Goal: Task Accomplishment & Management: Manage account settings

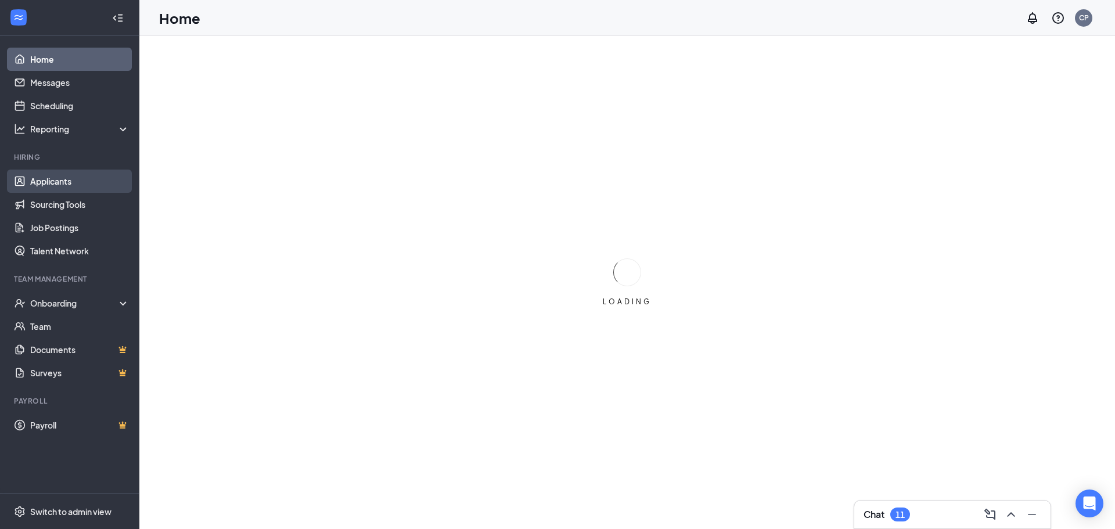
click at [113, 181] on link "Applicants" at bounding box center [79, 181] width 99 height 23
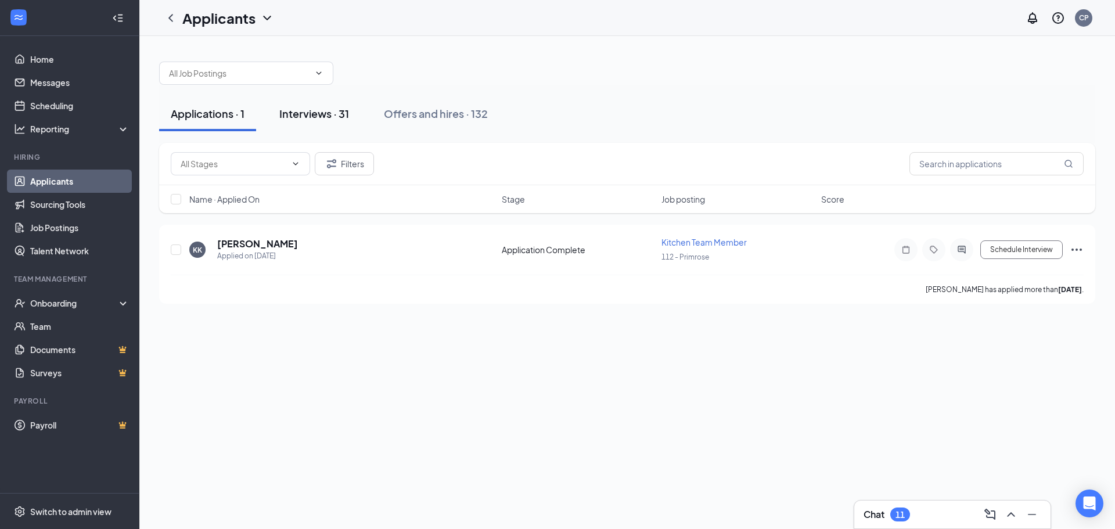
click at [297, 108] on div "Interviews · 31" at bounding box center [314, 113] width 70 height 15
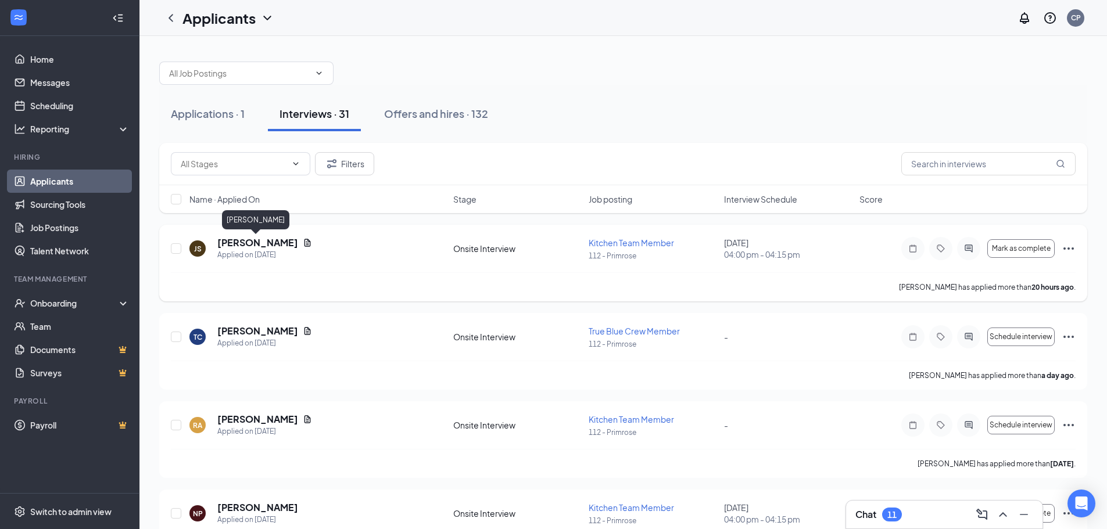
click at [271, 246] on h5 "[PERSON_NAME]" at bounding box center [257, 242] width 81 height 13
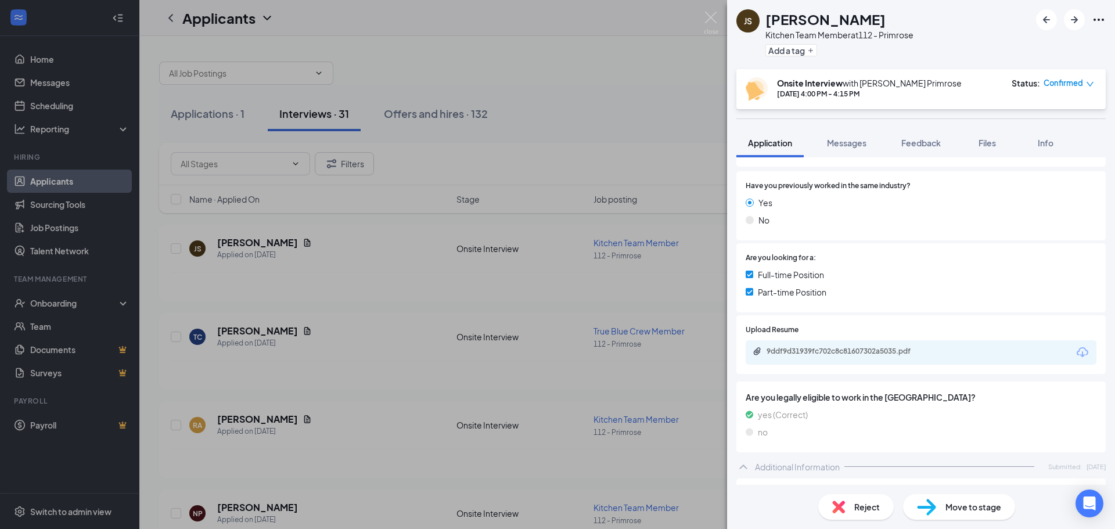
scroll to position [138, 0]
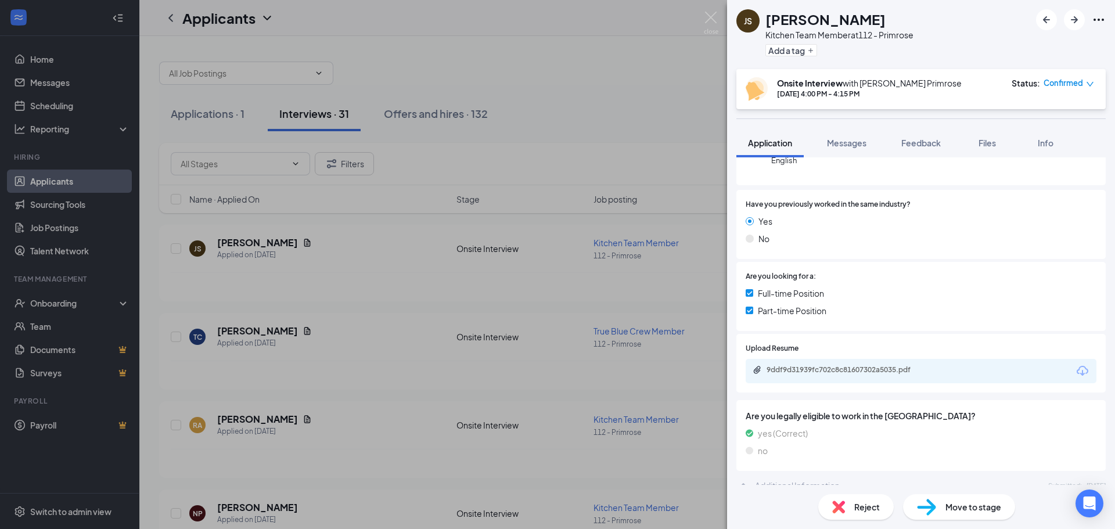
click at [831, 369] on div "9ddf9d31939fc702c8c81607302a5035.pdf" at bounding box center [848, 369] width 163 height 9
click at [716, 23] on img at bounding box center [711, 23] width 15 height 23
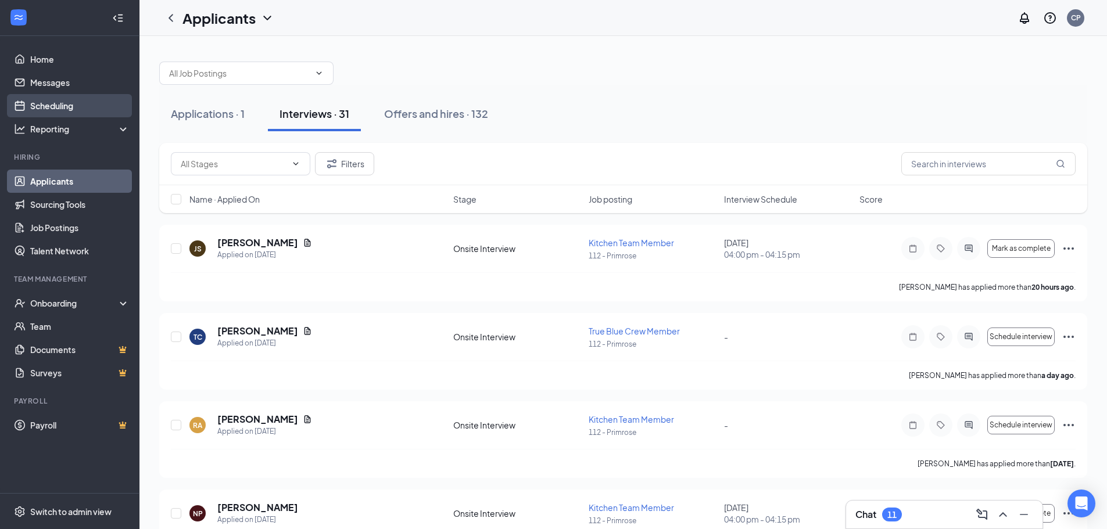
drag, startPoint x: 85, startPoint y: 110, endPoint x: 92, endPoint y: 110, distance: 7.6
click at [85, 110] on link "Scheduling" at bounding box center [79, 105] width 99 height 23
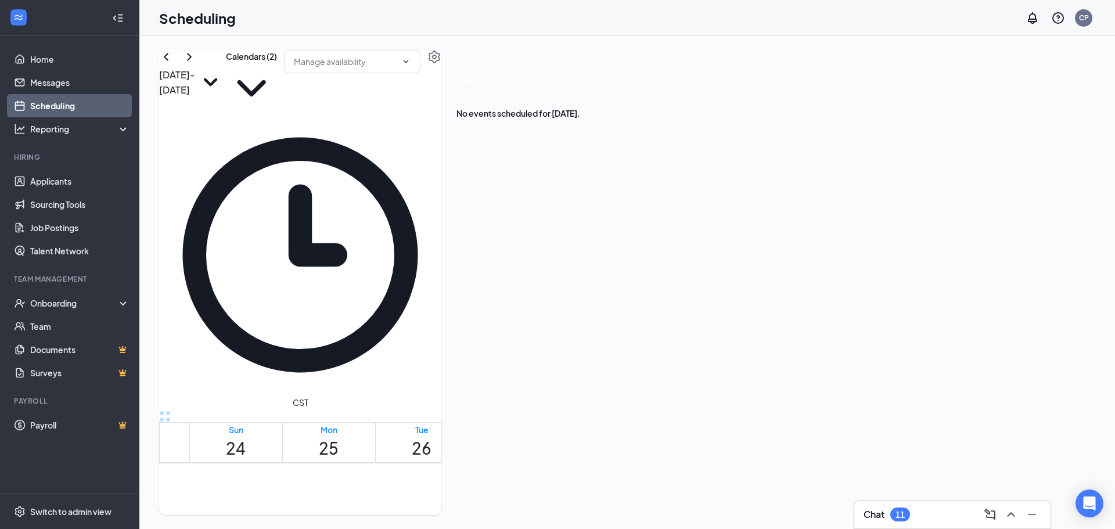
click at [196, 64] on button at bounding box center [189, 57] width 14 height 14
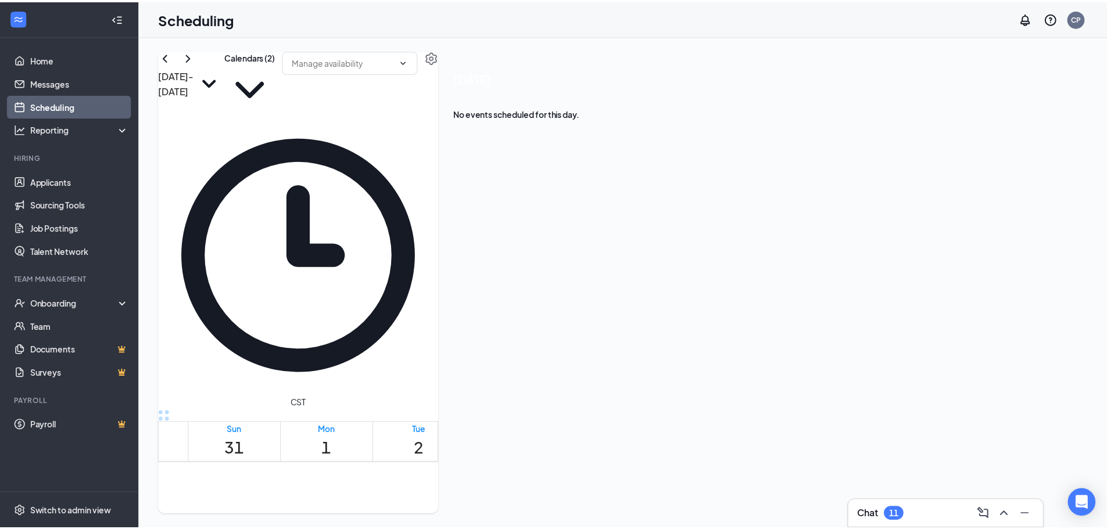
scroll to position [1094, 0]
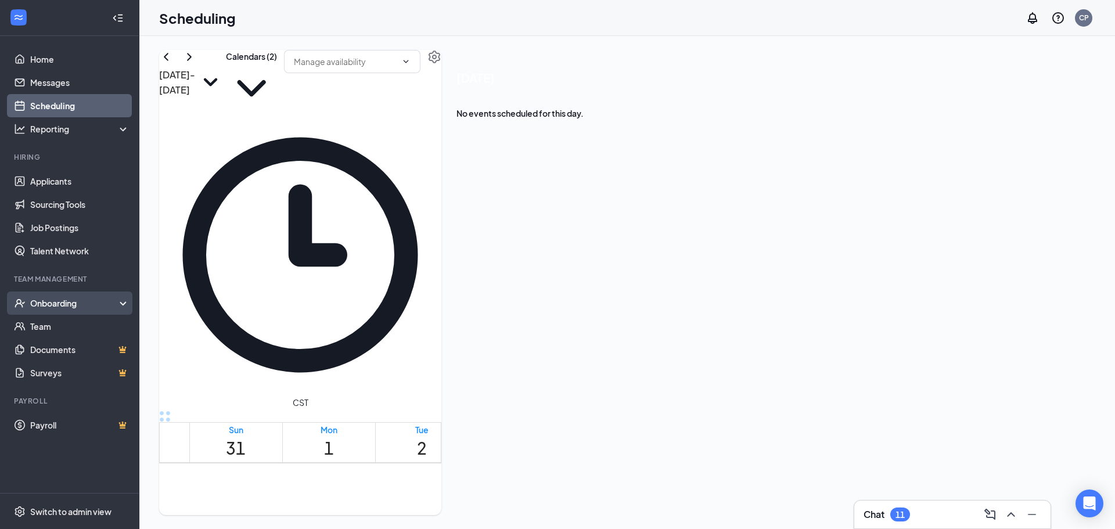
click at [80, 301] on div "Onboarding" at bounding box center [74, 303] width 89 height 12
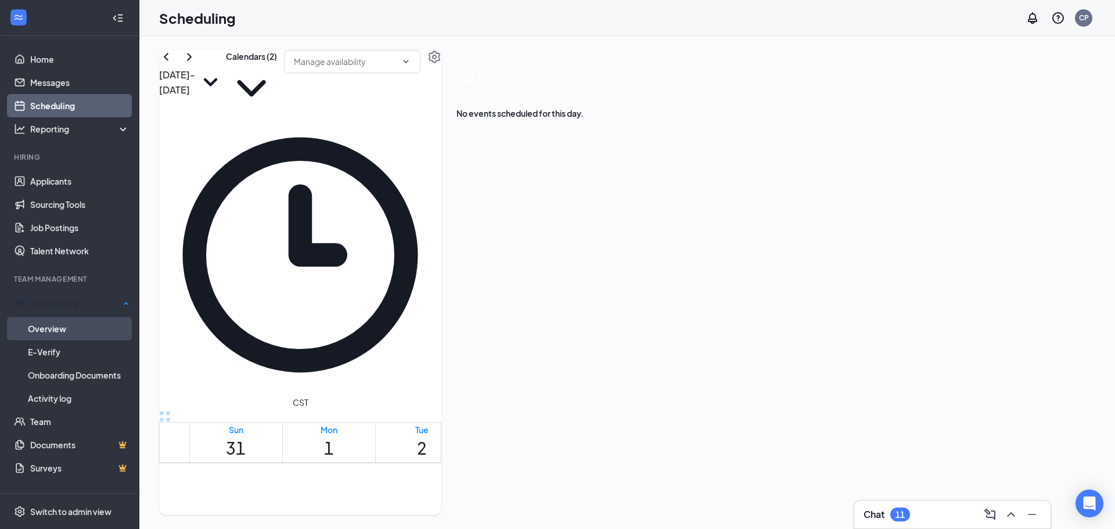
click at [66, 328] on link "Overview" at bounding box center [79, 328] width 102 height 23
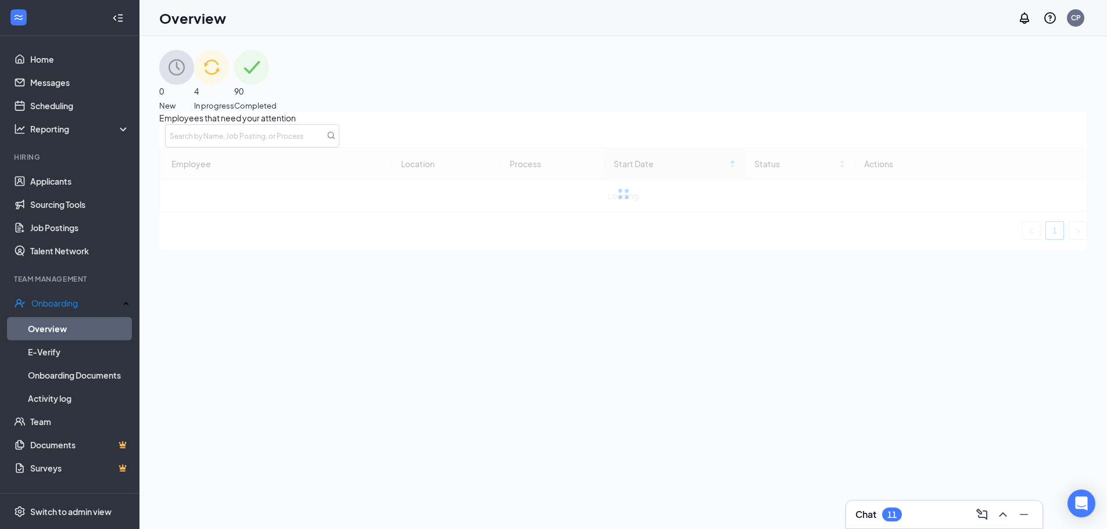
click at [234, 96] on div "4 In progress" at bounding box center [214, 81] width 40 height 62
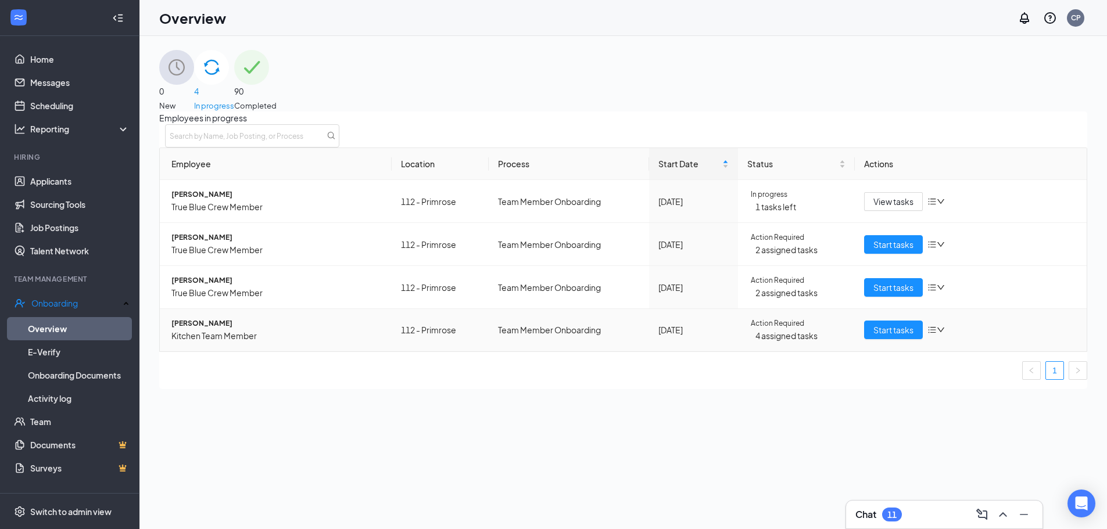
click at [256, 329] on span "[PERSON_NAME]" at bounding box center [276, 323] width 211 height 11
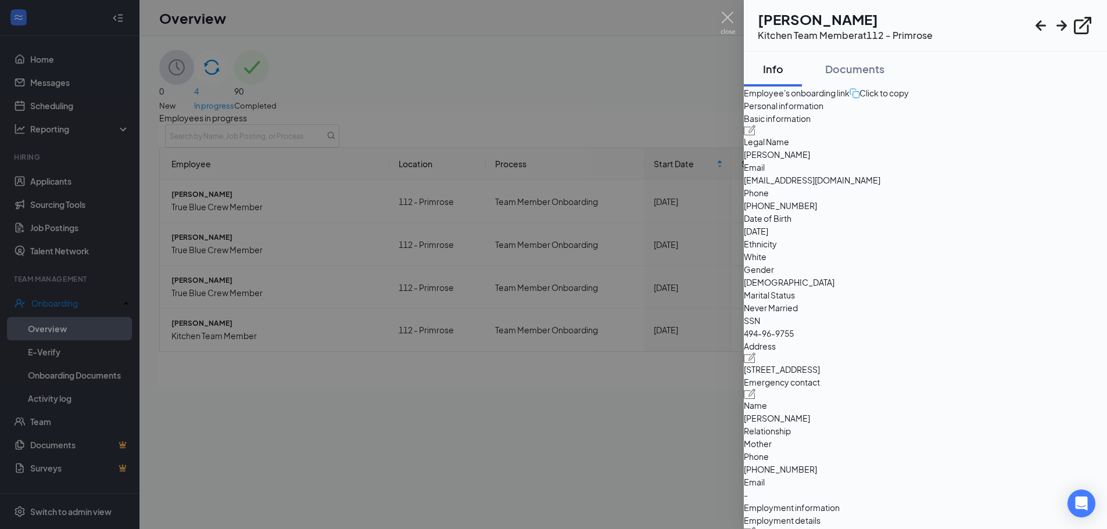
click at [717, 16] on div at bounding box center [553, 264] width 1107 height 529
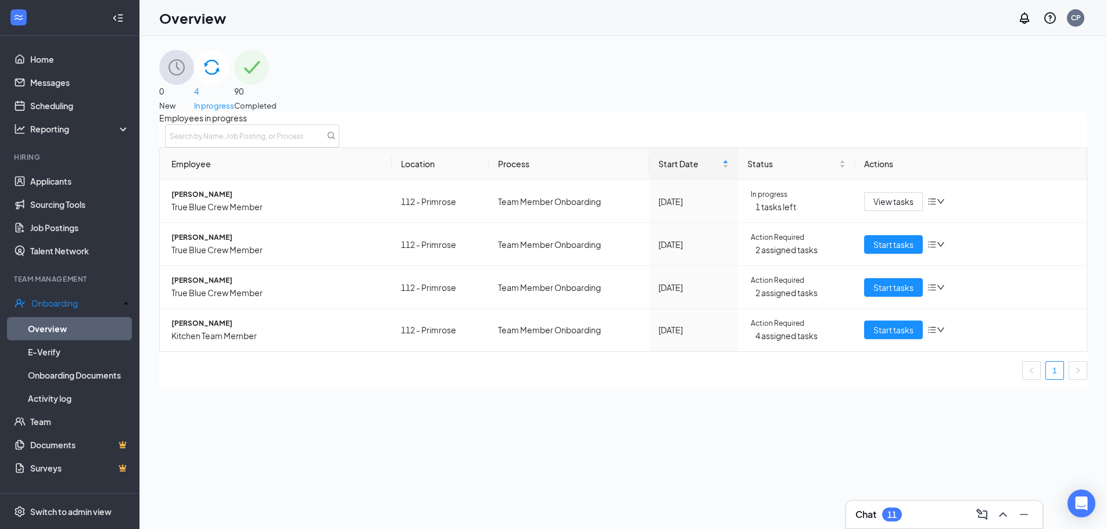
click at [719, 16] on div "Overview CP" at bounding box center [622, 18] width 967 height 36
click at [68, 176] on link "Applicants" at bounding box center [79, 181] width 99 height 23
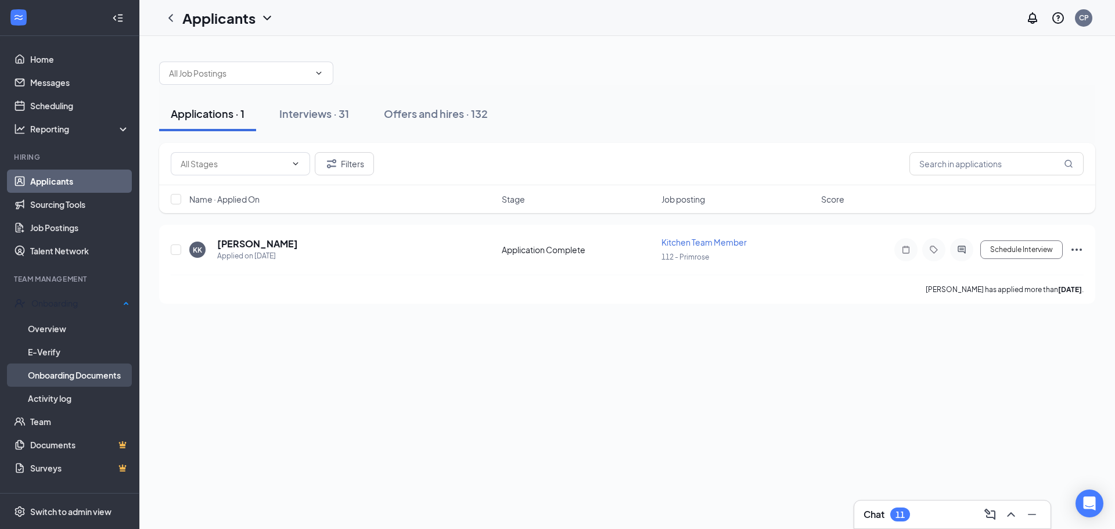
click at [70, 367] on link "Onboarding Documents" at bounding box center [79, 375] width 102 height 23
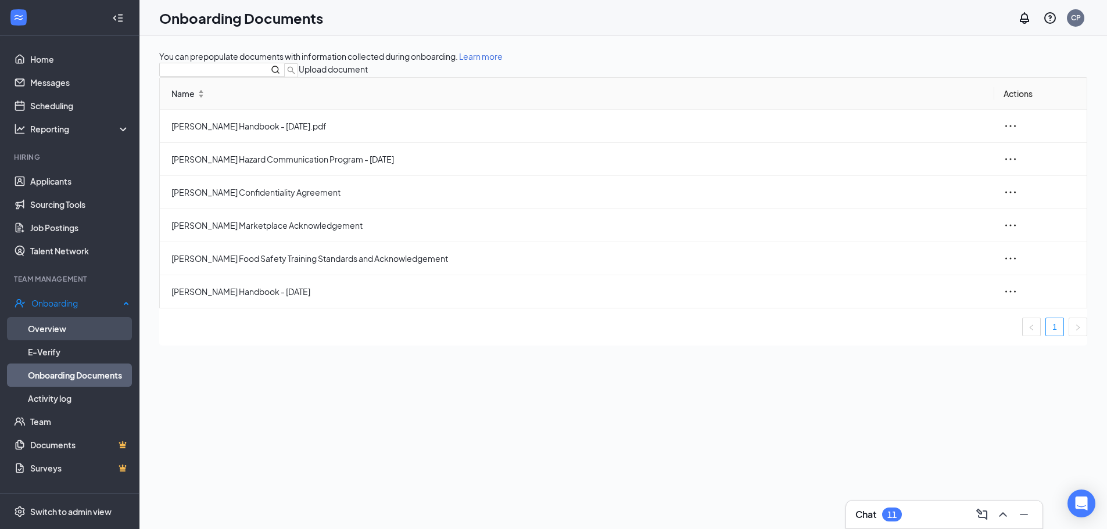
click at [55, 326] on link "Overview" at bounding box center [79, 328] width 102 height 23
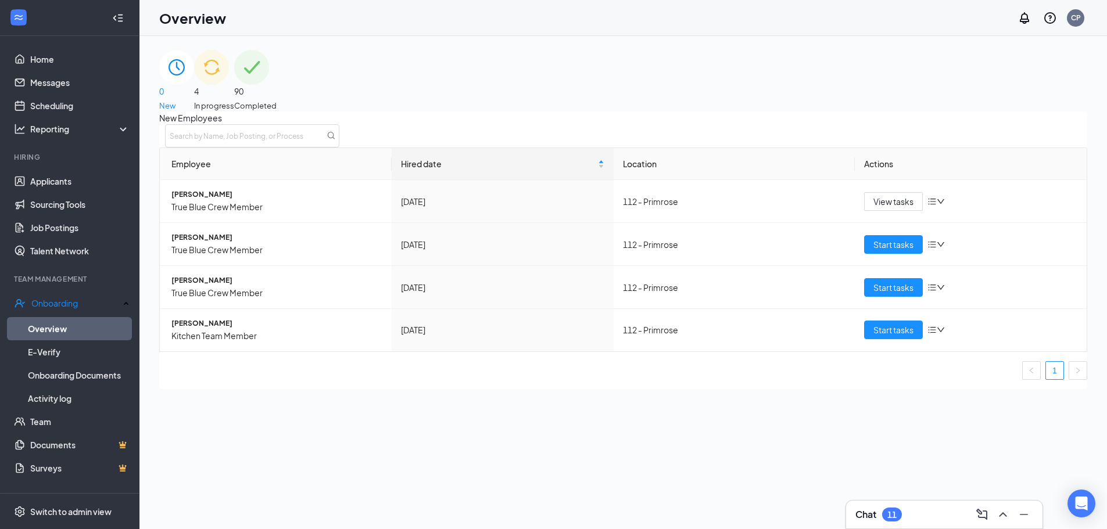
click at [234, 100] on div "4 In progress" at bounding box center [214, 81] width 40 height 62
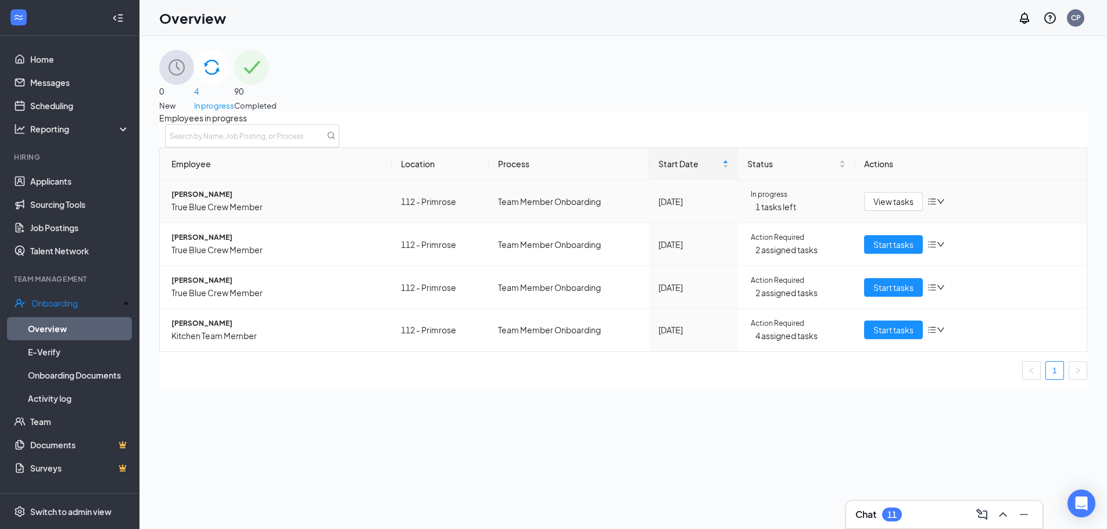
click at [263, 200] on span "[PERSON_NAME]" at bounding box center [276, 194] width 211 height 11
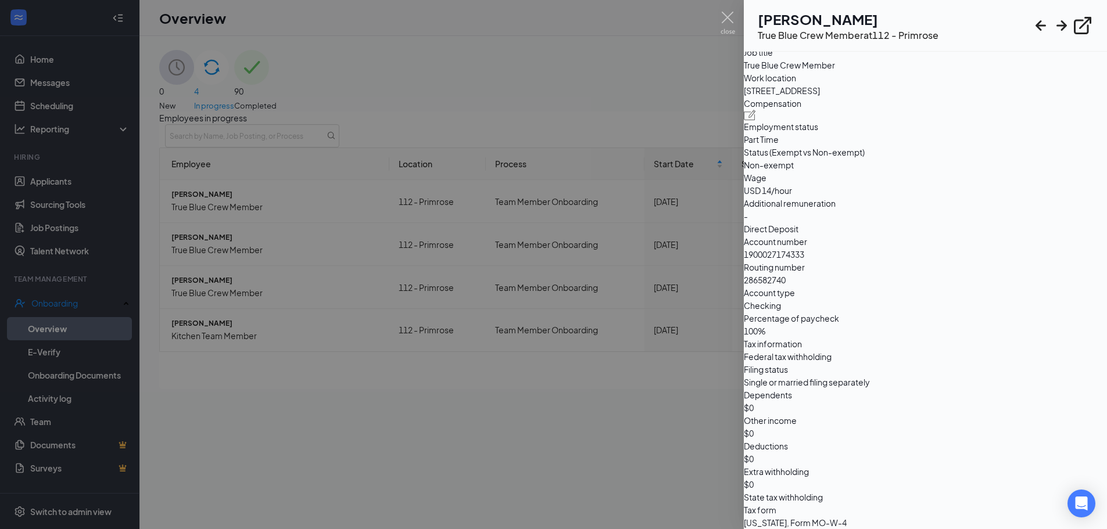
scroll to position [755, 0]
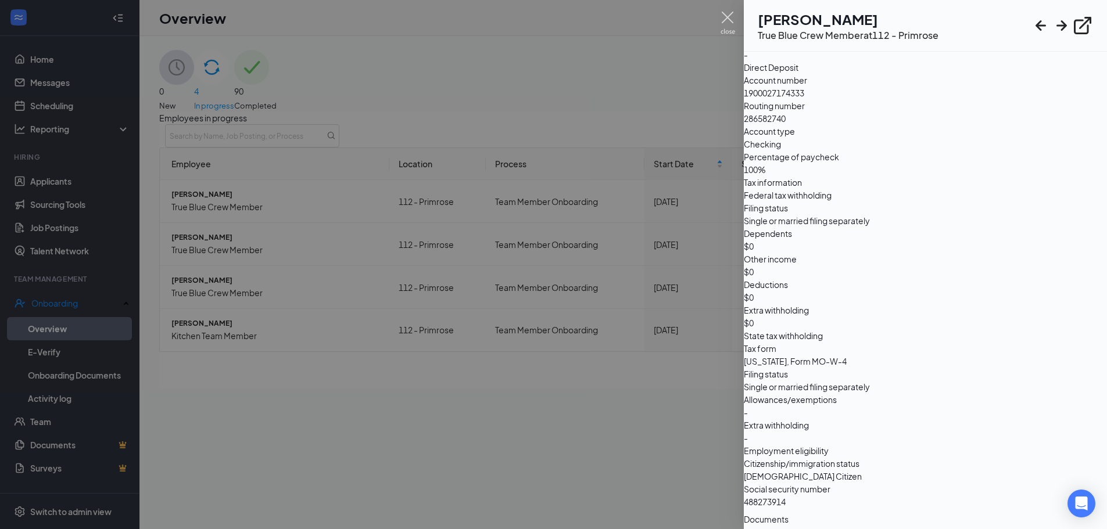
click at [728, 24] on img at bounding box center [727, 23] width 15 height 23
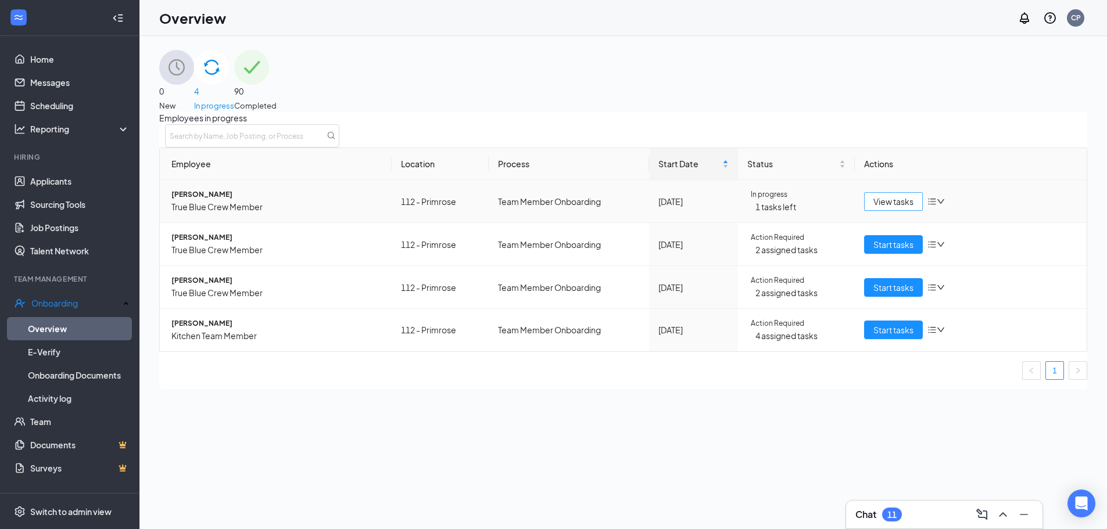
click at [896, 208] on span "View tasks" at bounding box center [893, 201] width 40 height 13
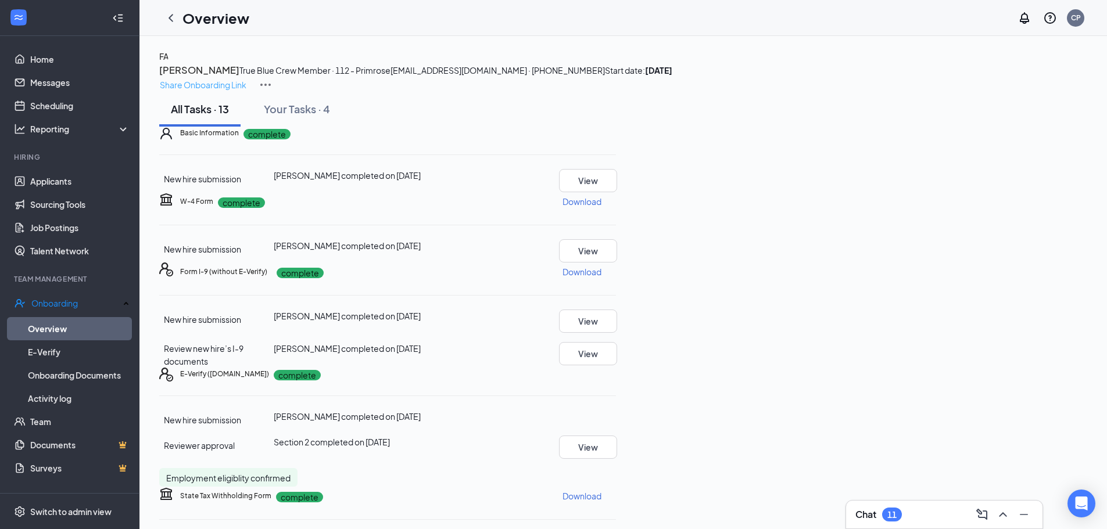
click at [246, 78] on p "Share Onboarding Link" at bounding box center [203, 84] width 87 height 13
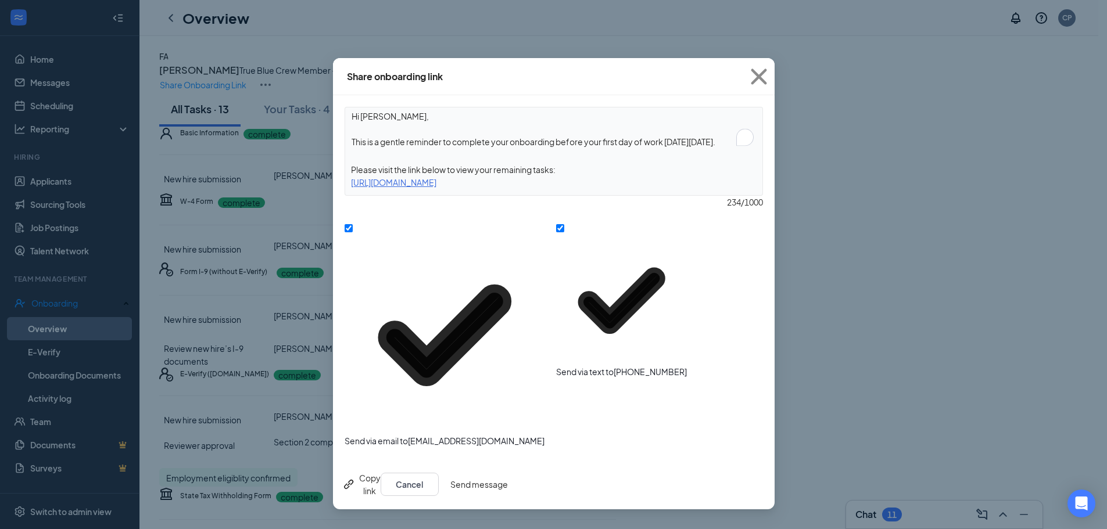
drag, startPoint x: 743, startPoint y: 137, endPoint x: 352, endPoint y: 149, distance: 391.1
click at [352, 149] on textarea "Hi [PERSON_NAME], This is a gentle reminder to complete your onboarding before …" at bounding box center [553, 128] width 417 height 43
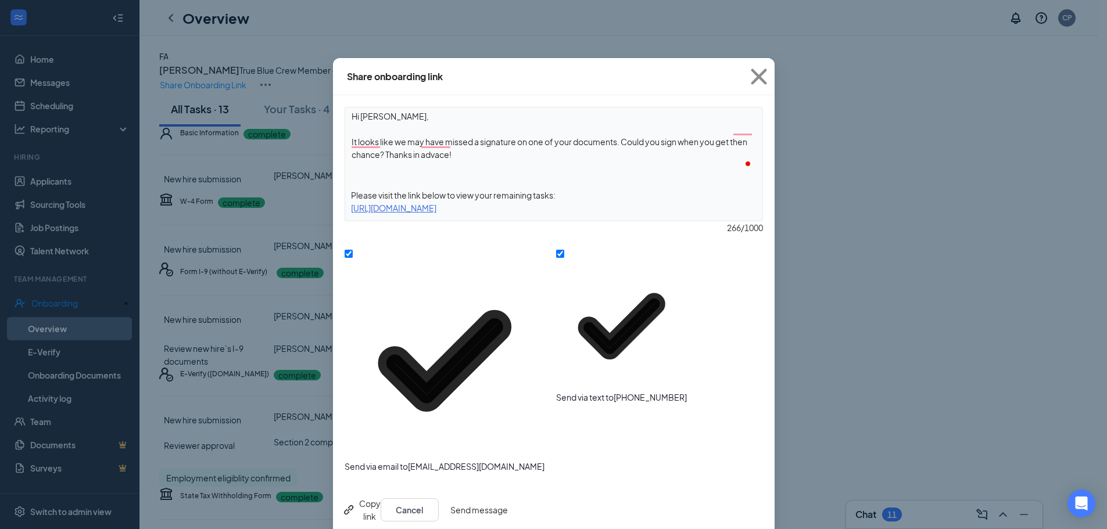
scroll to position [13, 0]
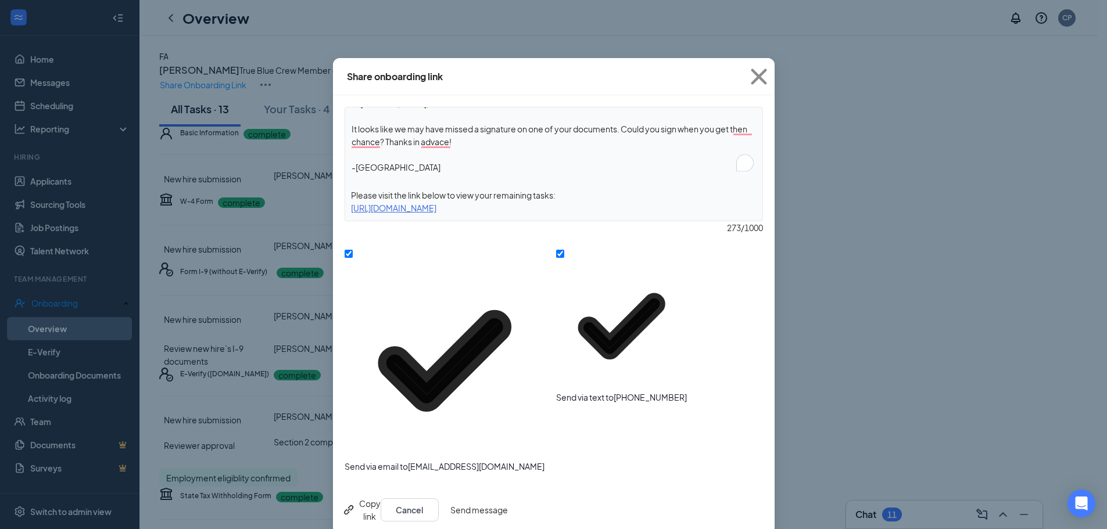
type textarea "Hi [PERSON_NAME], It looks like we may have missed a signature on one of your d…"
click at [508, 498] on button "Send message" at bounding box center [479, 509] width 58 height 23
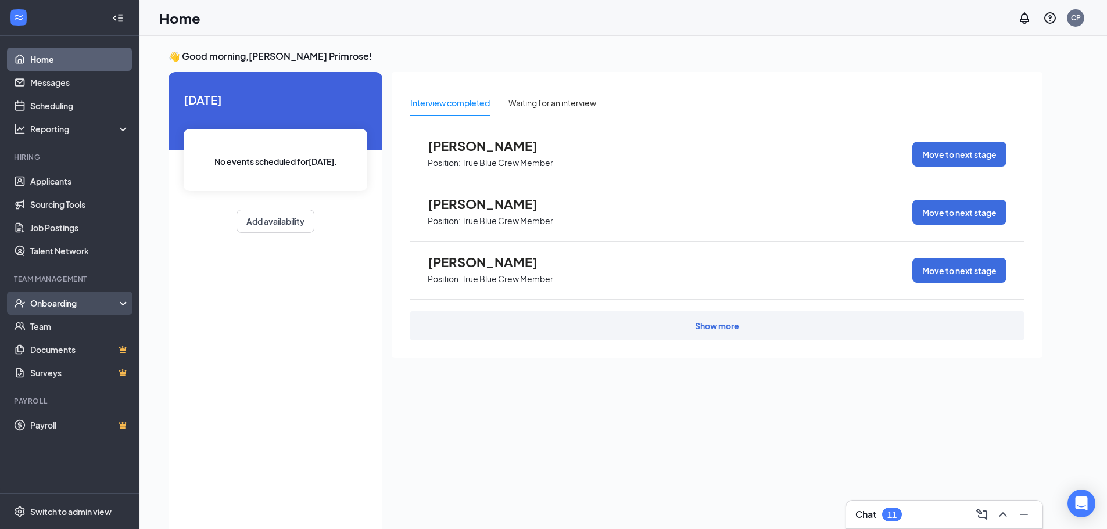
click at [69, 303] on div "Onboarding" at bounding box center [74, 303] width 89 height 12
